Goal: Information Seeking & Learning: Learn about a topic

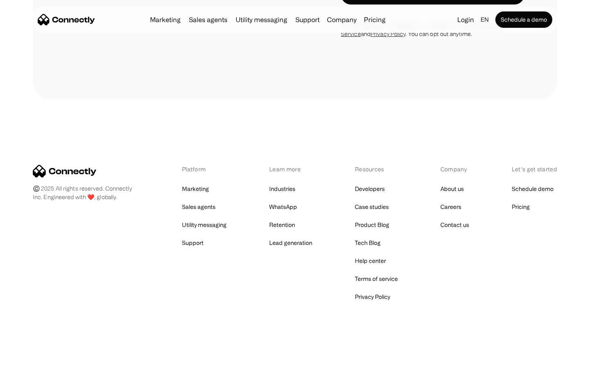
scroll to position [691, 0]
